Goal: Task Accomplishment & Management: Complete application form

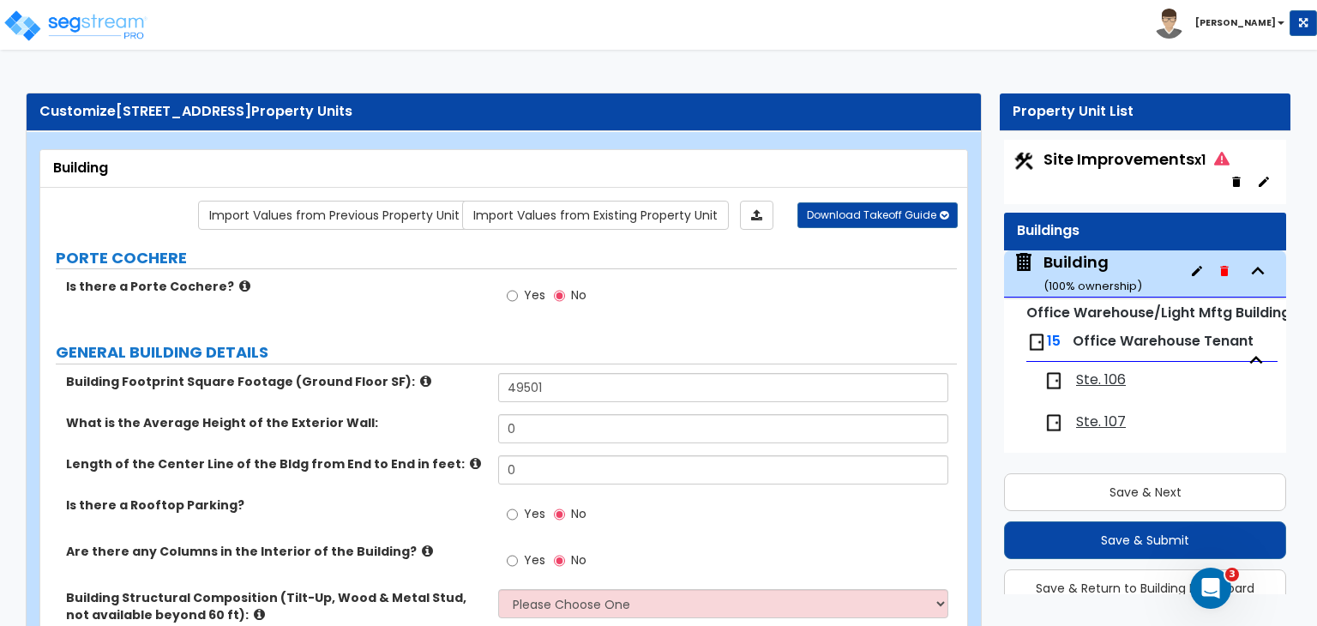
scroll to position [110, 0]
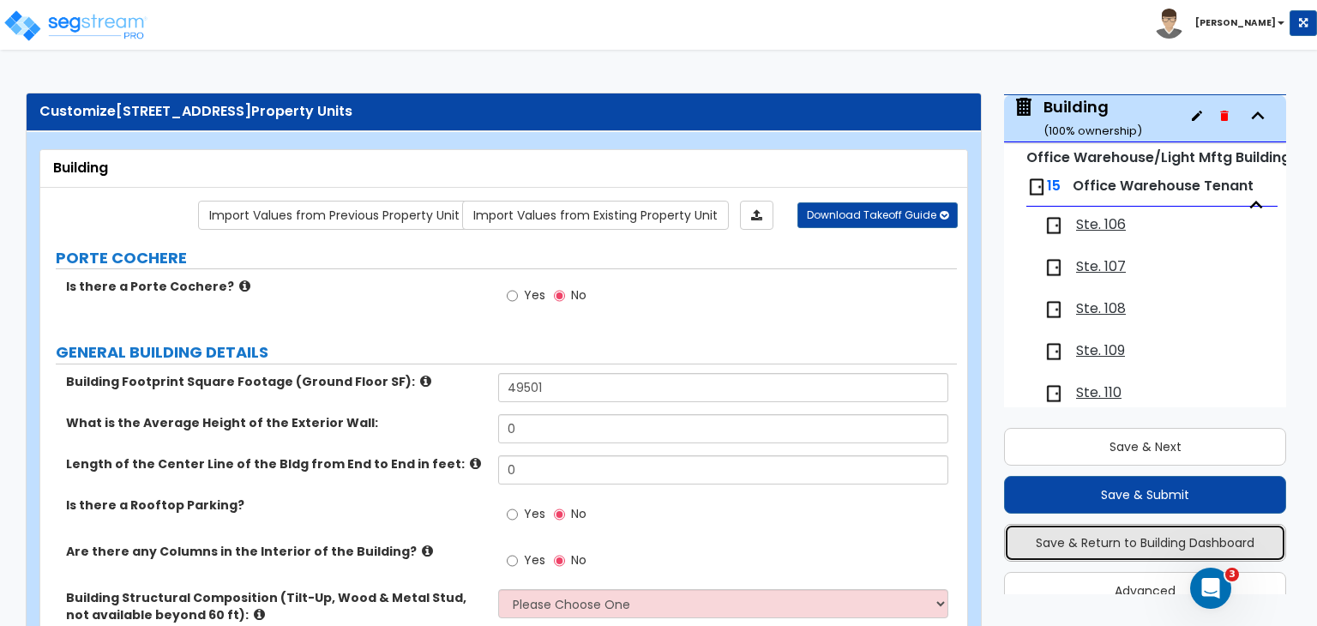
click at [1135, 537] on button "Save & Return to Building Dashboard" at bounding box center [1145, 543] width 282 height 38
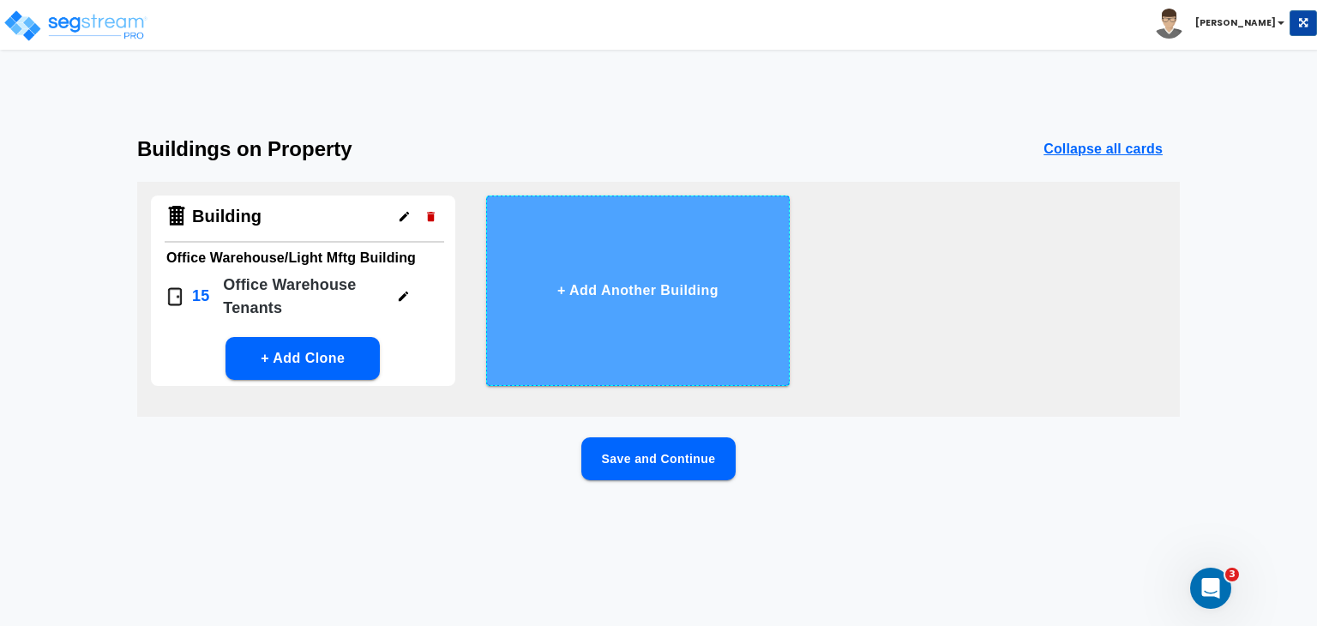
click at [593, 297] on button "+ Add Another Building" at bounding box center [638, 291] width 304 height 190
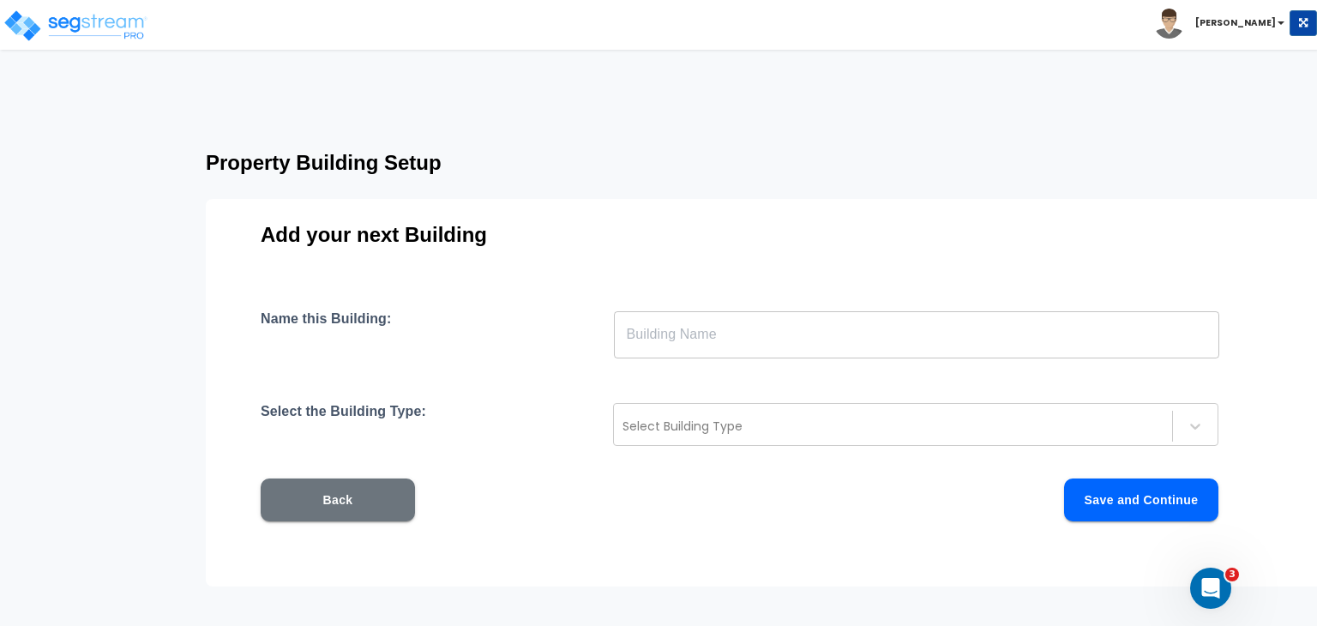
click at [673, 337] on input "text" at bounding box center [916, 334] width 605 height 48
click at [342, 498] on button "Back" at bounding box center [338, 500] width 154 height 43
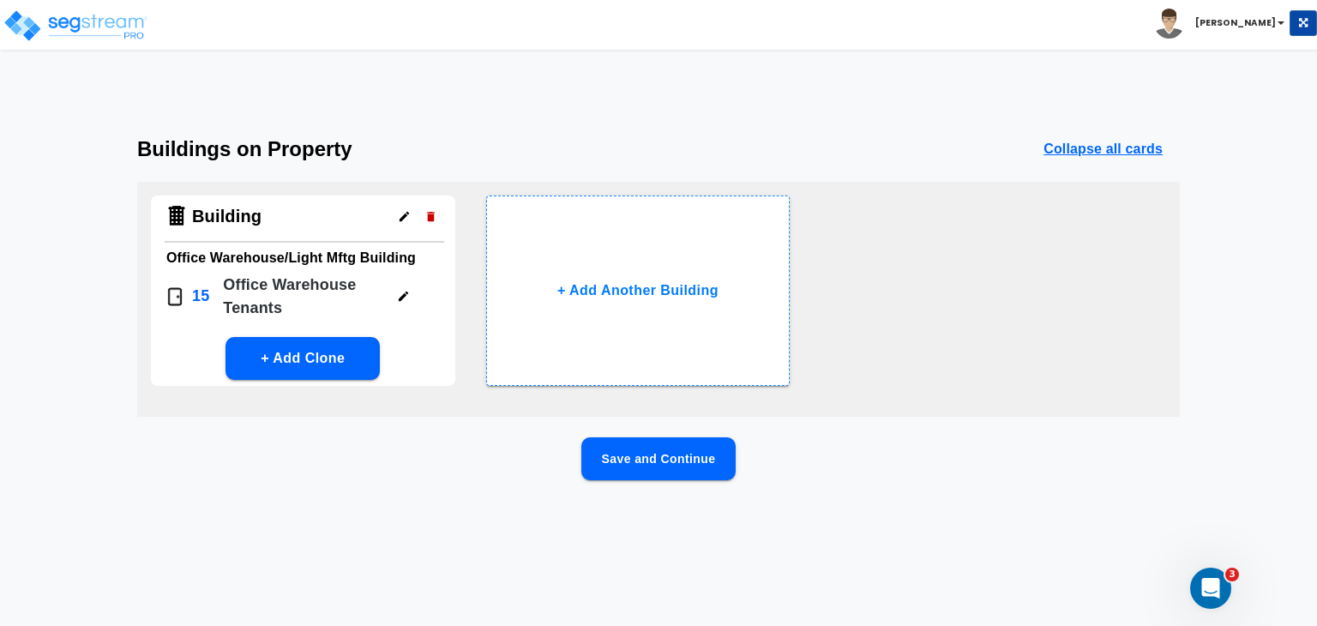
click at [400, 214] on icon "button" at bounding box center [404, 216] width 13 height 13
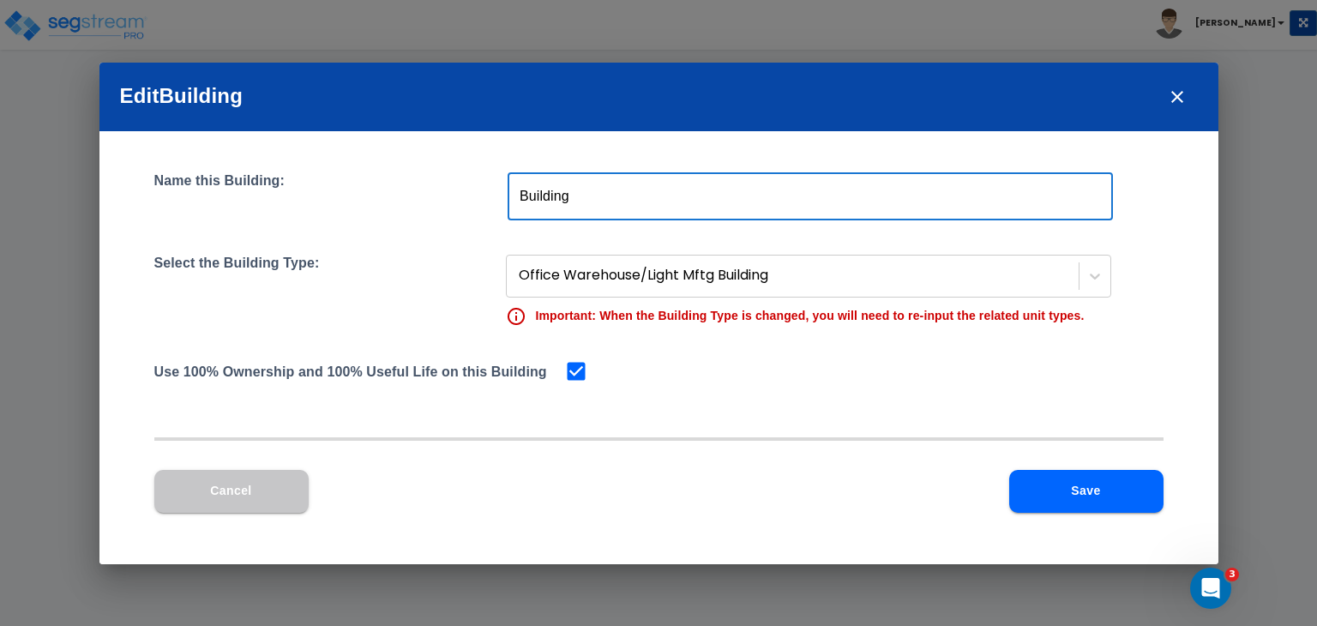
click at [587, 200] on input "Building" at bounding box center [810, 196] width 605 height 48
type input "Building 1"
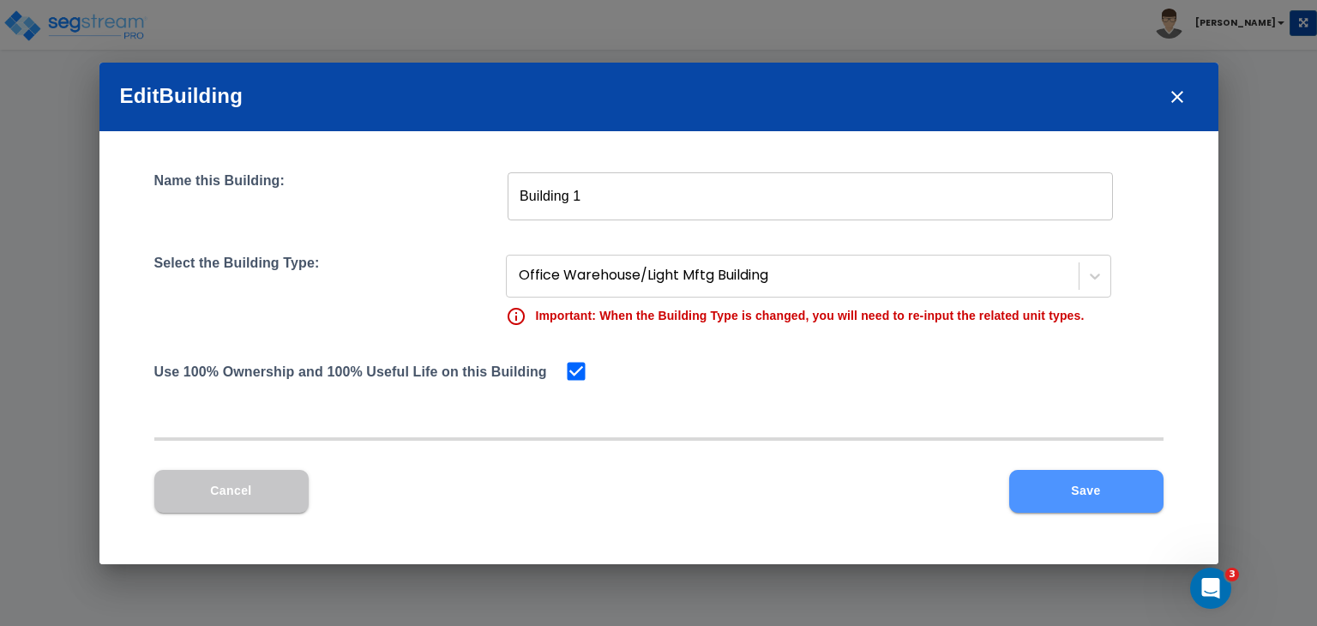
click at [1070, 485] on button "Save" at bounding box center [1086, 491] width 154 height 43
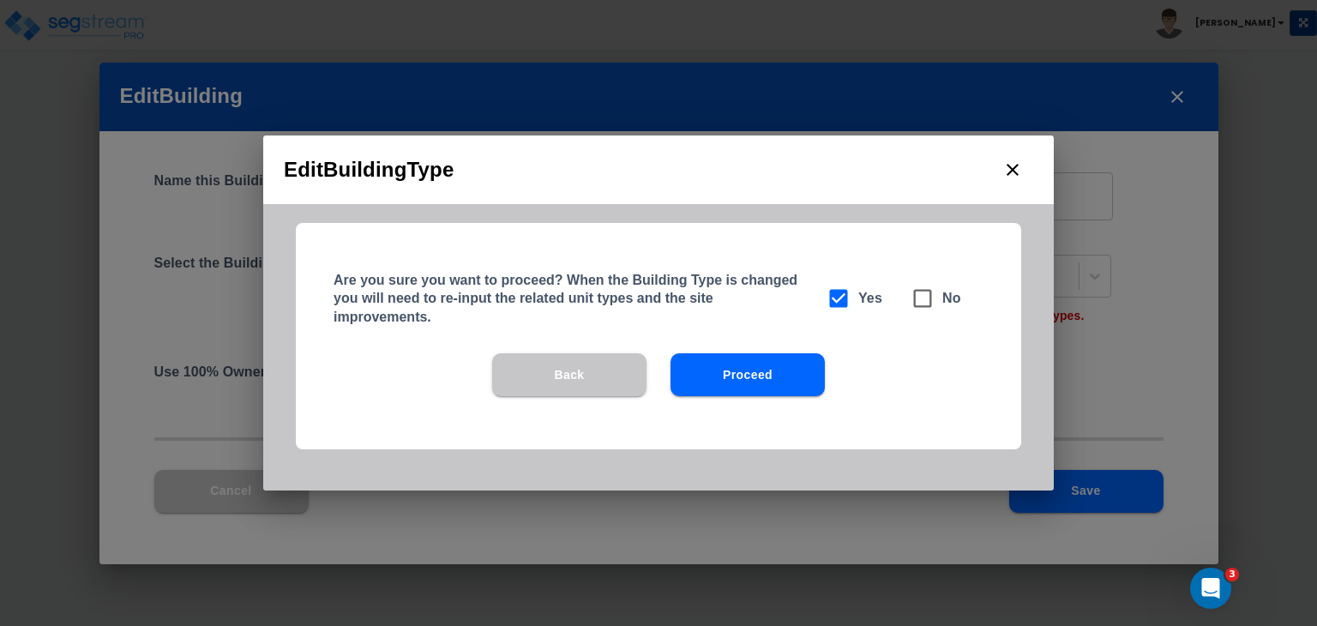
click at [773, 370] on button "Proceed" at bounding box center [748, 374] width 154 height 43
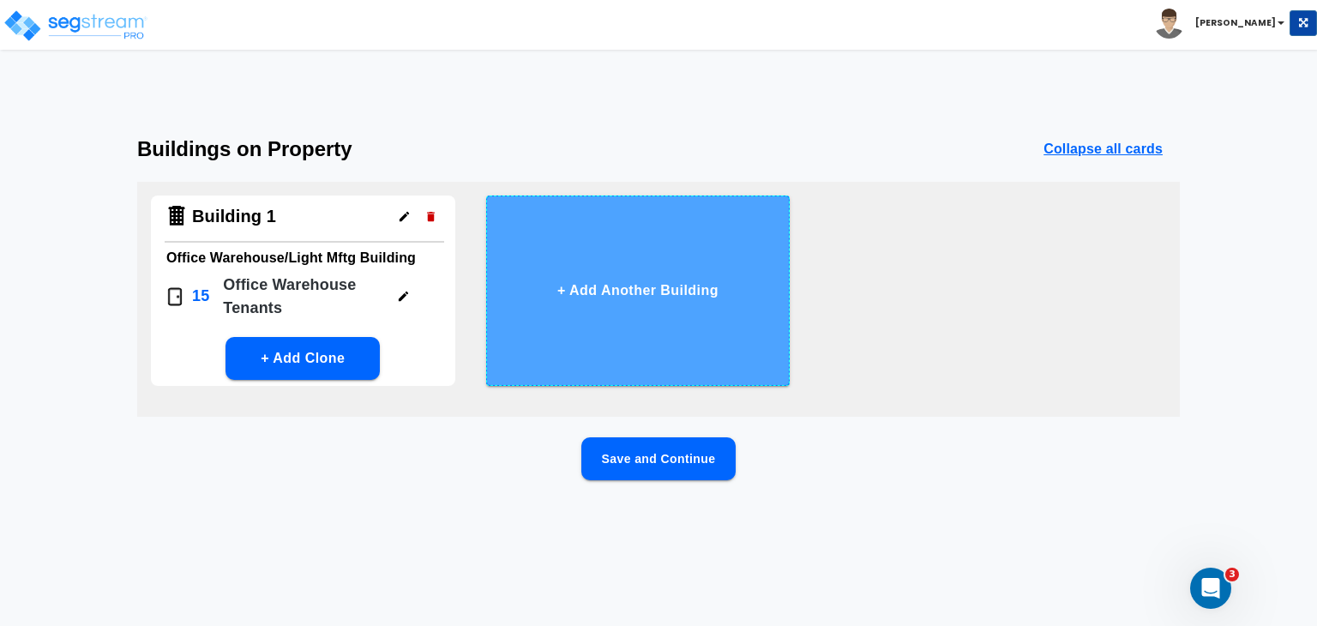
click at [621, 292] on button "+ Add Another Building" at bounding box center [638, 291] width 304 height 190
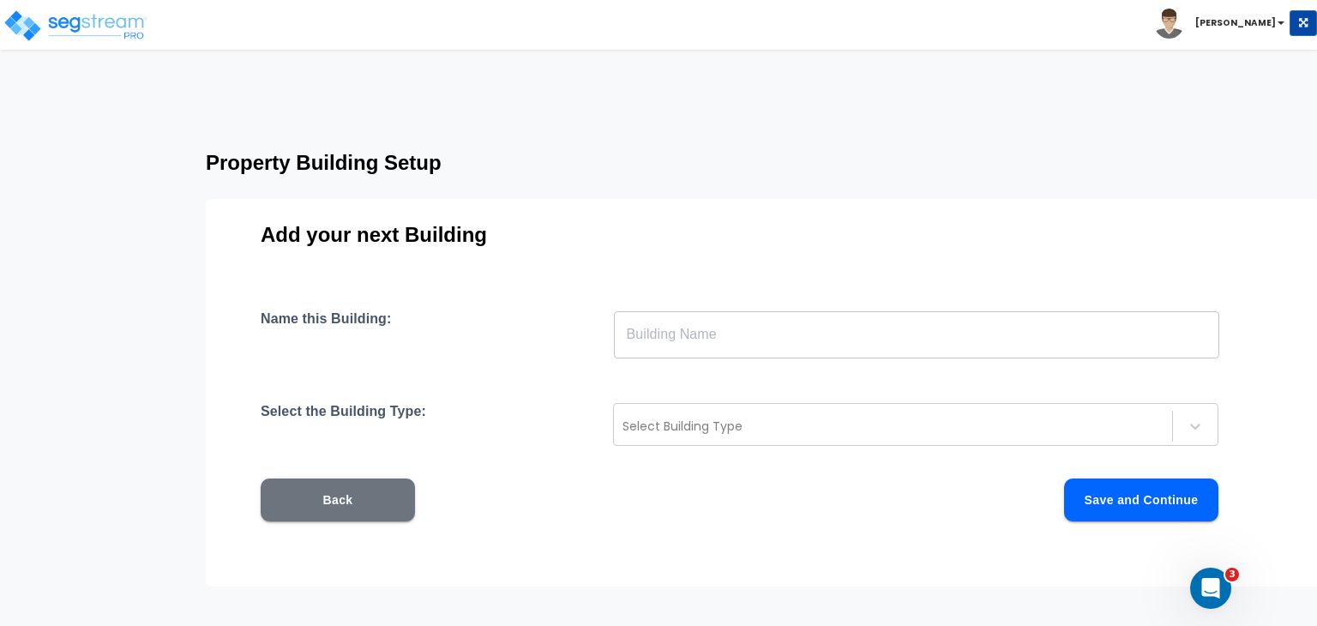
click at [648, 330] on input "text" at bounding box center [916, 334] width 605 height 48
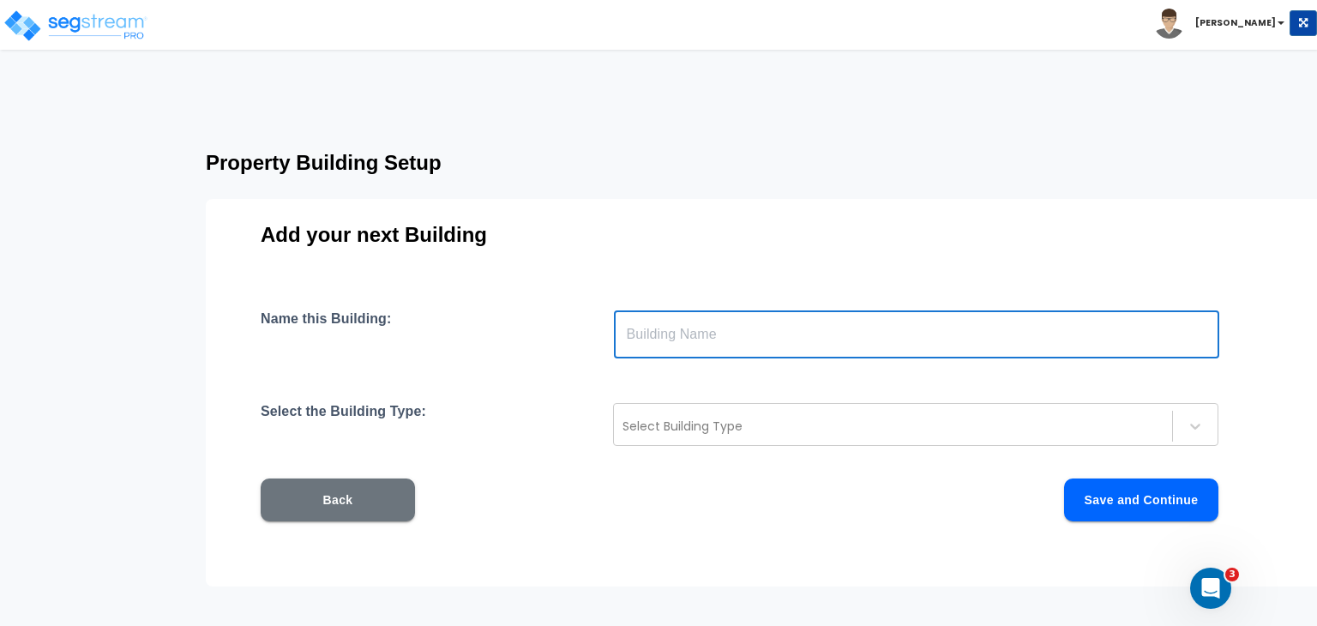
type input "Building 2"
click at [701, 424] on div at bounding box center [893, 426] width 541 height 21
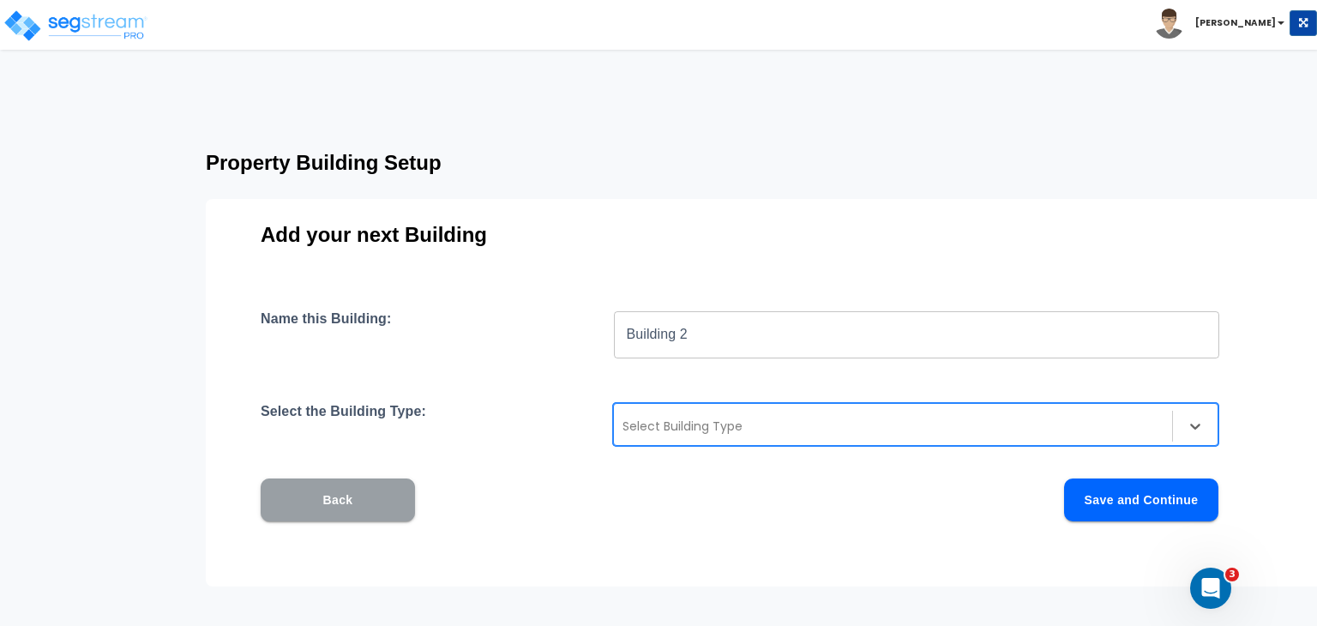
click at [387, 495] on button "Back" at bounding box center [338, 500] width 154 height 43
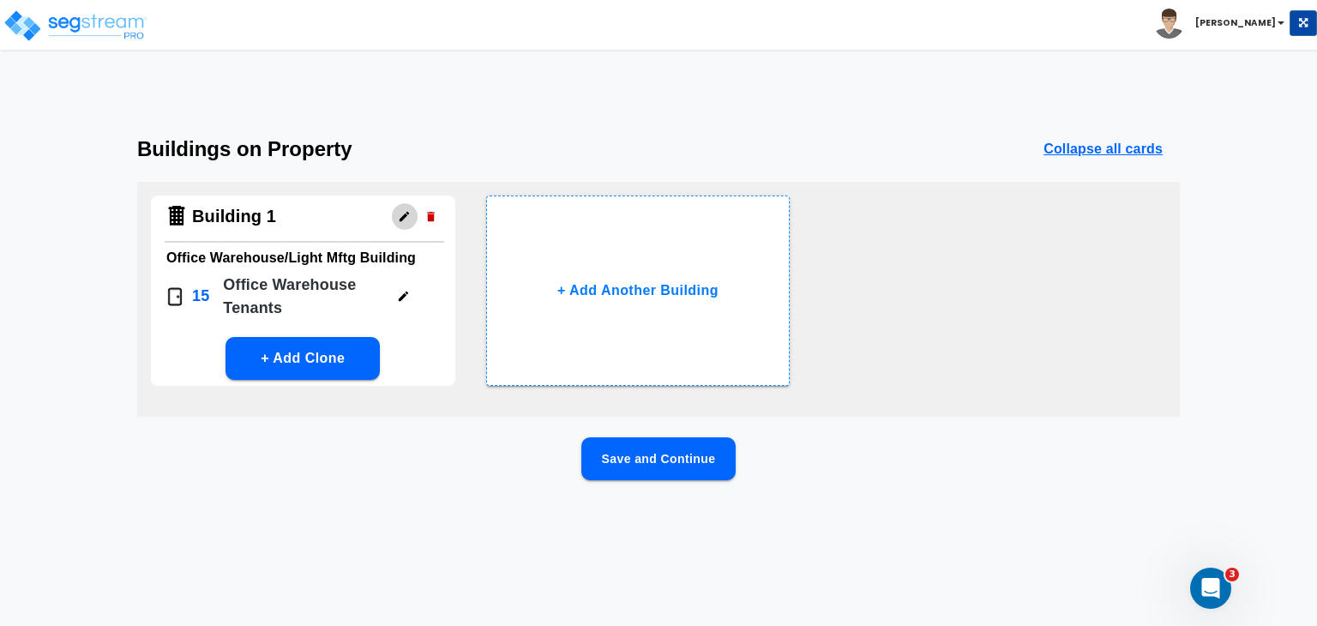
click at [401, 220] on icon "button" at bounding box center [404, 216] width 9 height 9
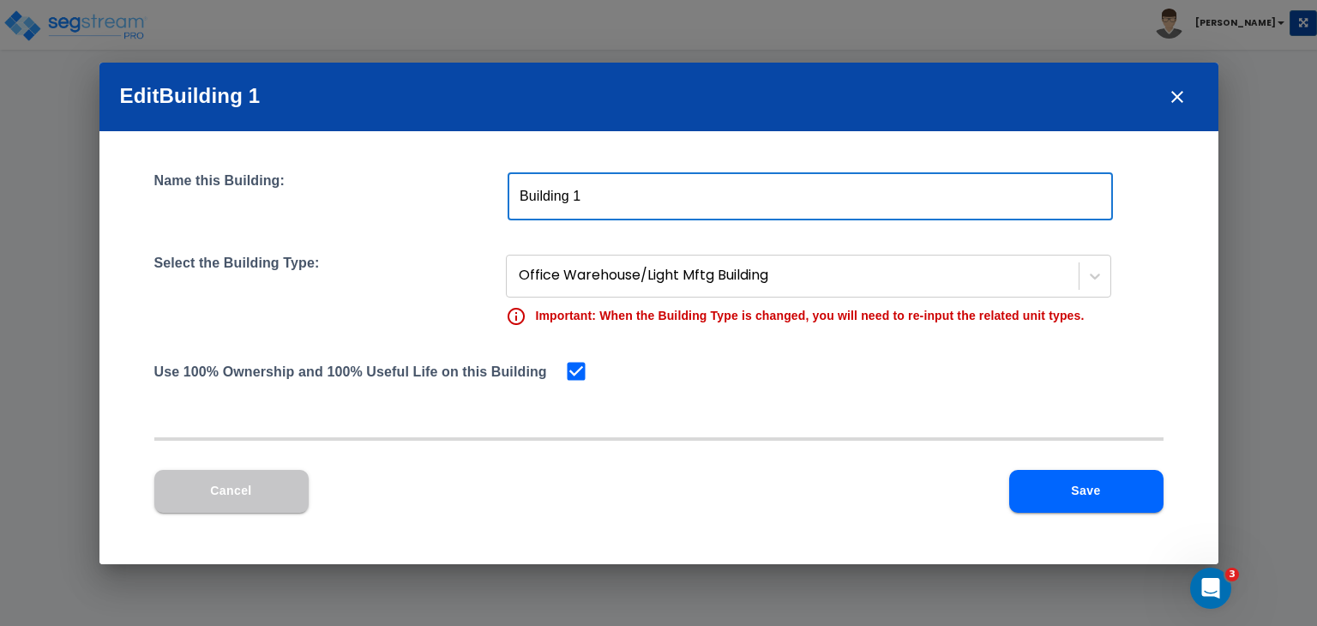
click at [601, 203] on input "Building 1" at bounding box center [810, 196] width 605 height 48
type input "Building"
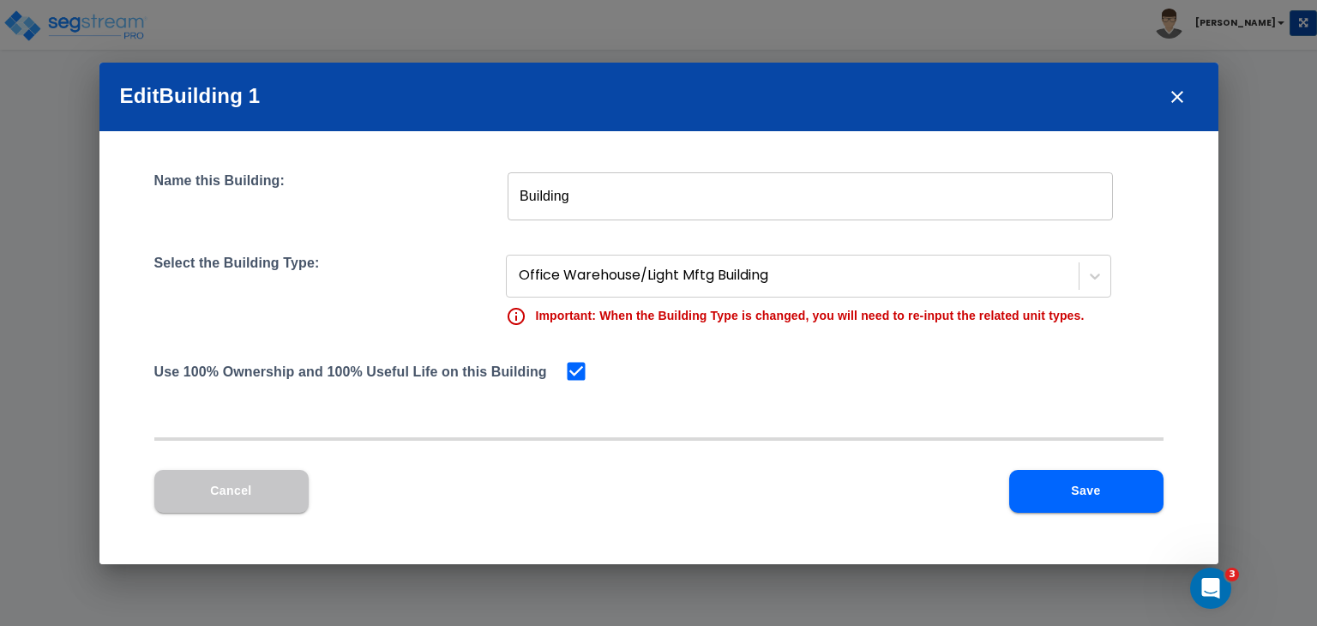
click at [456, 244] on div "Name this Building: Building ​ Select the Building Type: Office Warehouse/Light…" at bounding box center [658, 294] width 1009 height 244
click at [1060, 495] on button "Save" at bounding box center [1086, 491] width 154 height 43
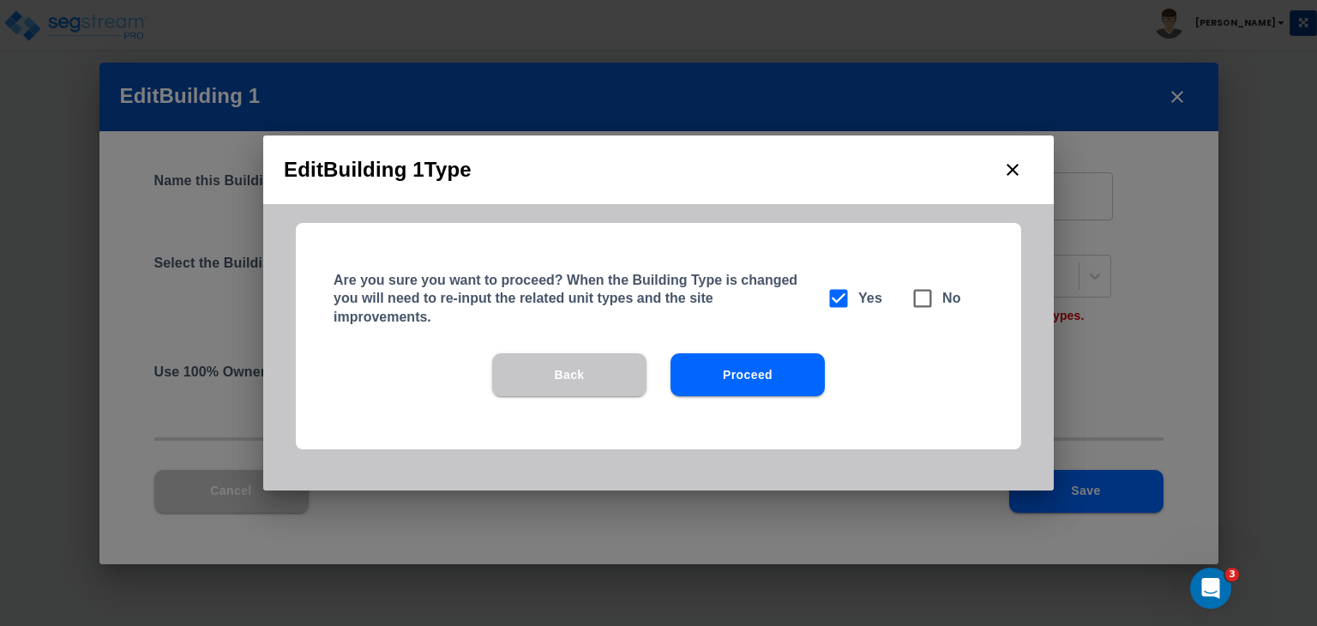
click at [767, 369] on button "Proceed" at bounding box center [748, 374] width 154 height 43
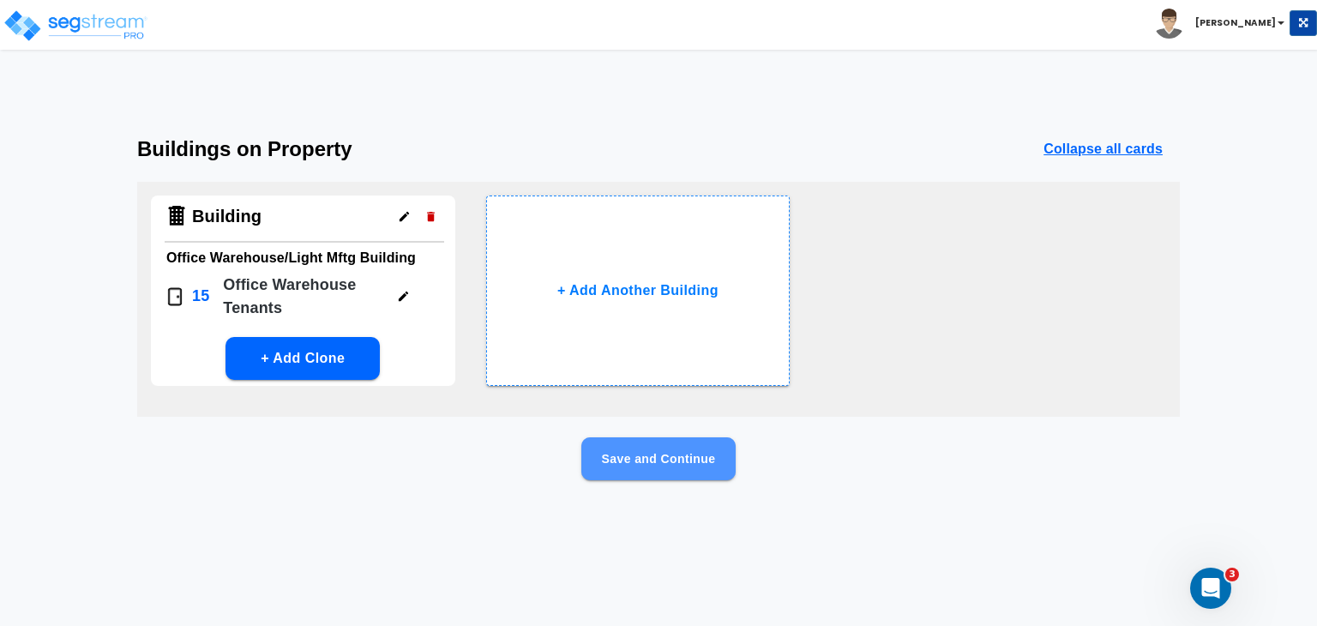
click at [698, 454] on button "Save and Continue" at bounding box center [658, 458] width 154 height 43
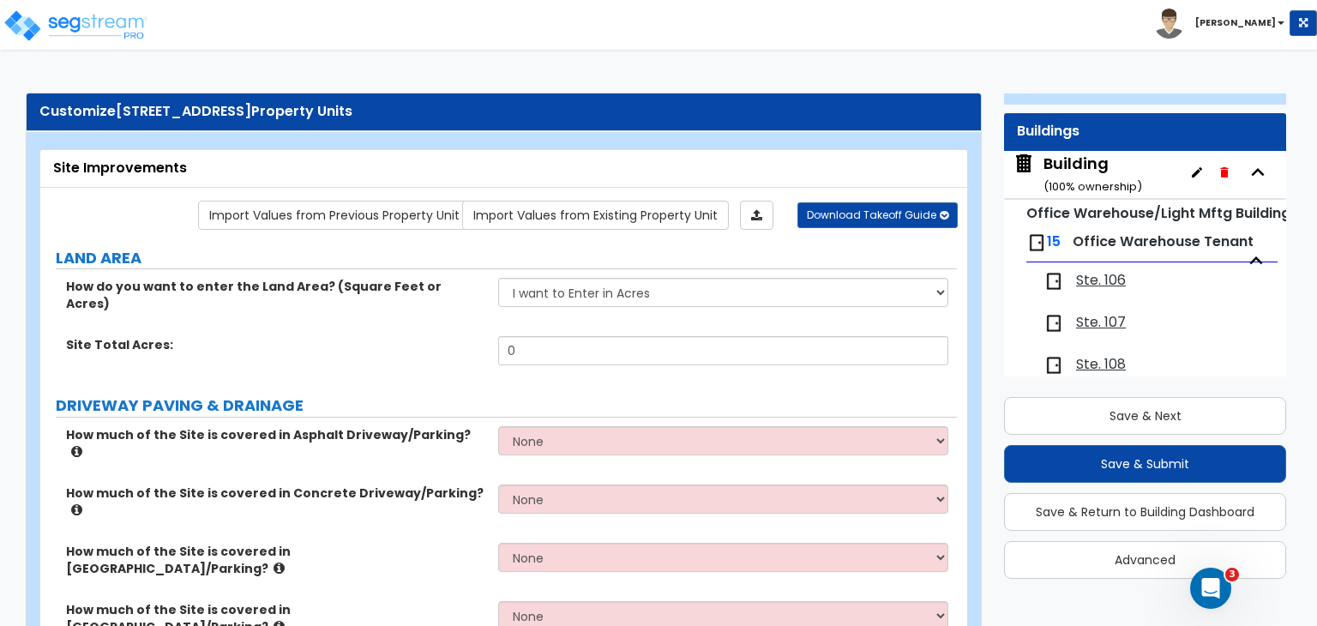
scroll to position [0, 0]
click at [1102, 276] on span "Ste. 106" at bounding box center [1101, 281] width 50 height 20
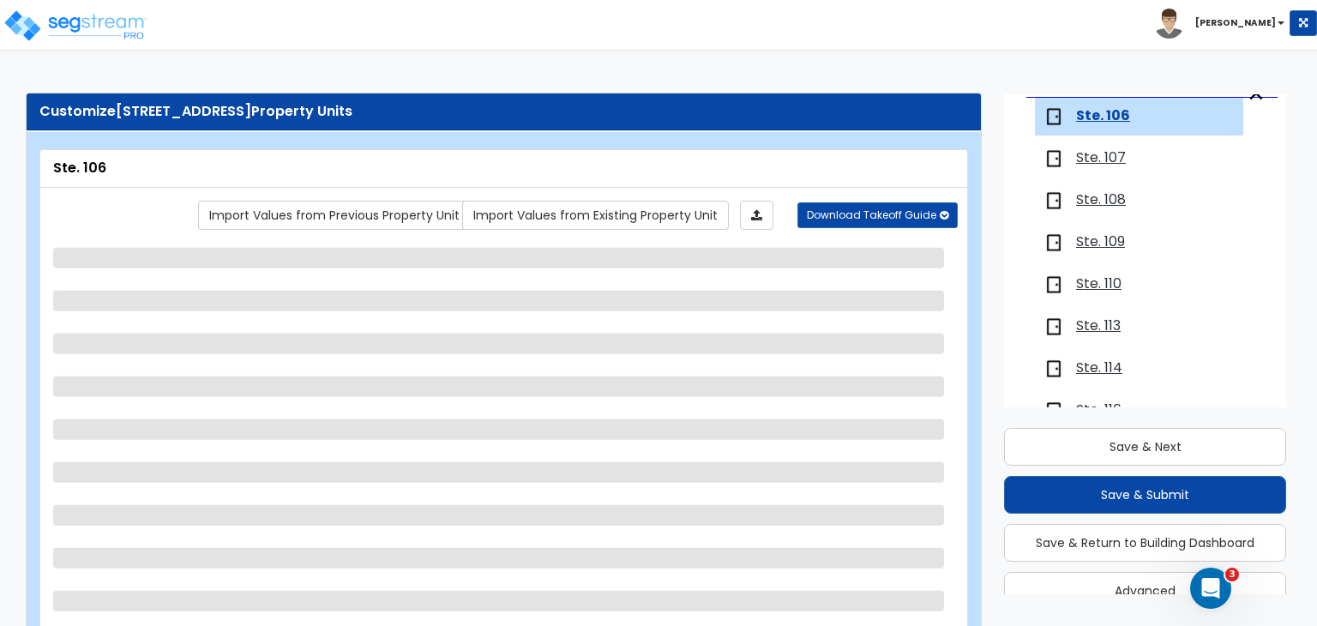
scroll to position [223, 0]
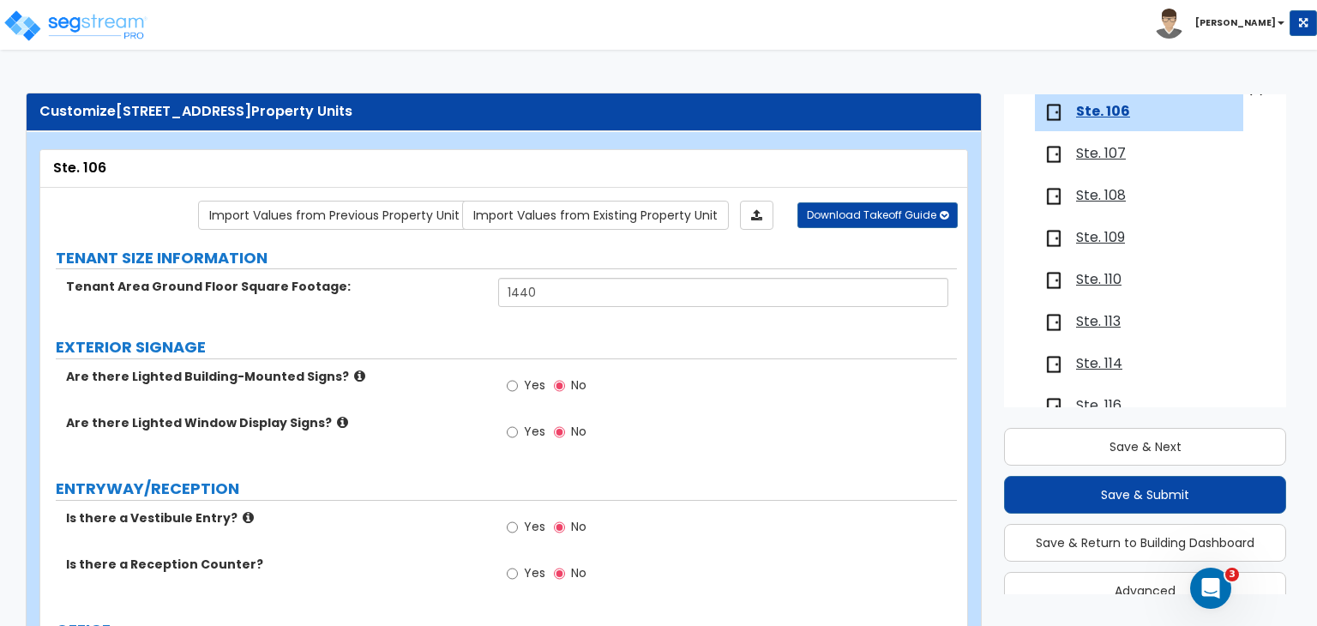
click at [1103, 156] on span "Ste. 107" at bounding box center [1101, 154] width 50 height 20
click at [1095, 150] on span "Ste. 108" at bounding box center [1101, 155] width 50 height 20
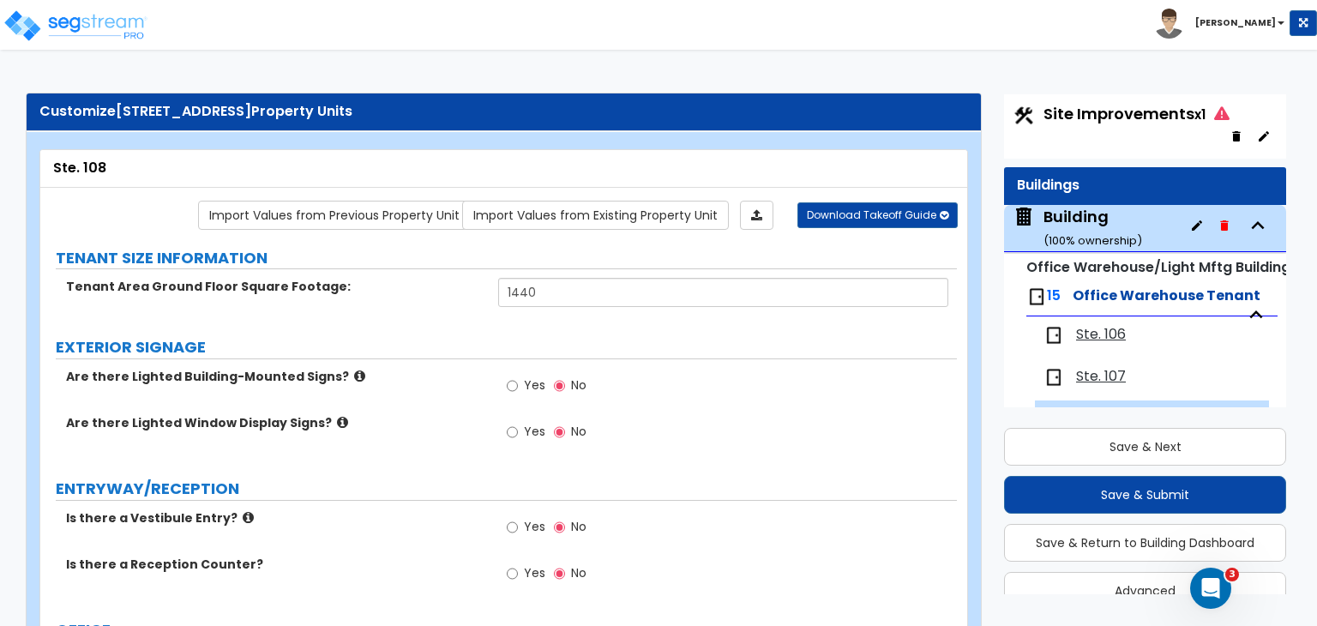
click at [845, 528] on div "Yes No" at bounding box center [727, 532] width 458 height 46
